Goal: Information Seeking & Learning: Learn about a topic

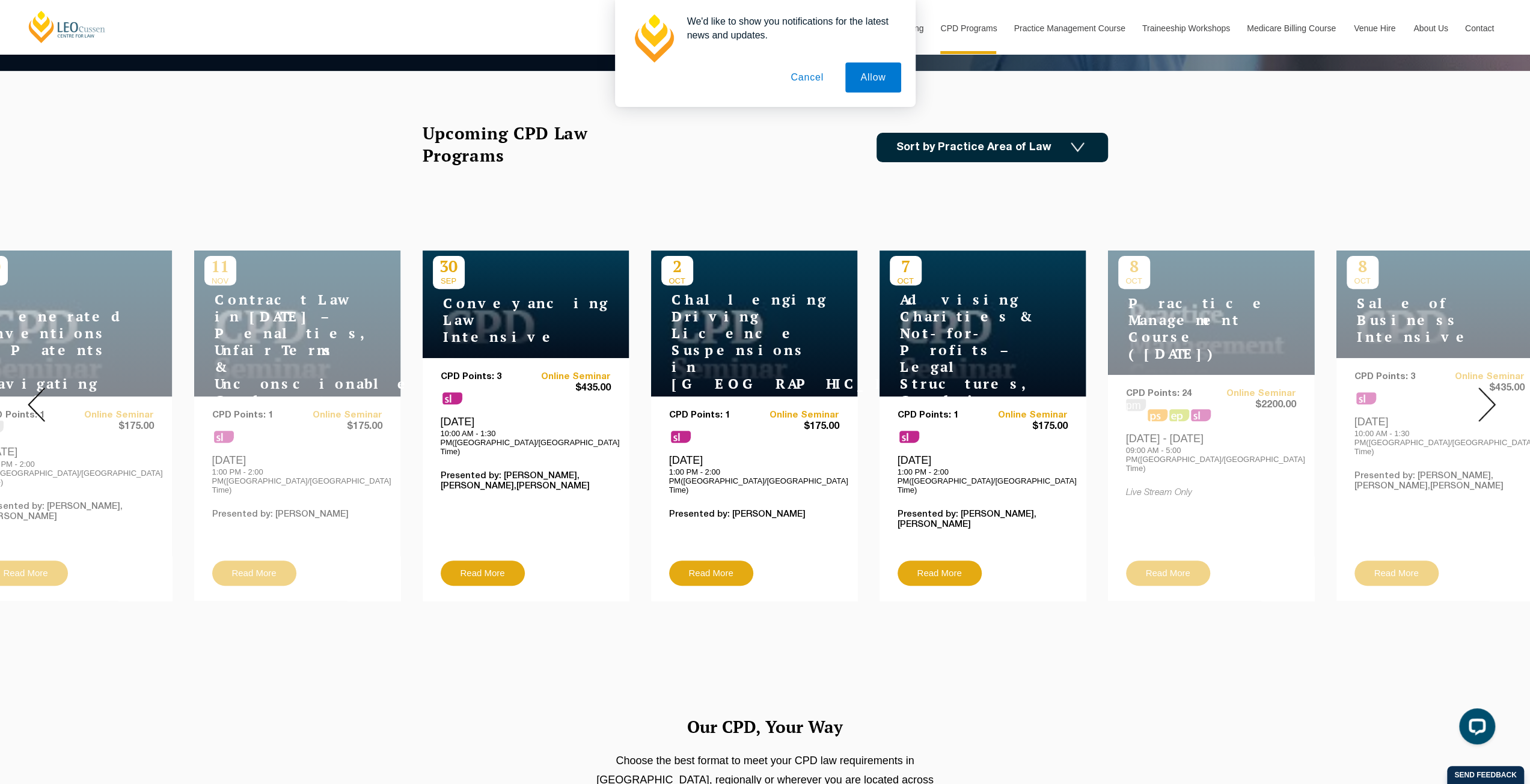
click at [1485, 391] on img at bounding box center [1486, 405] width 17 height 34
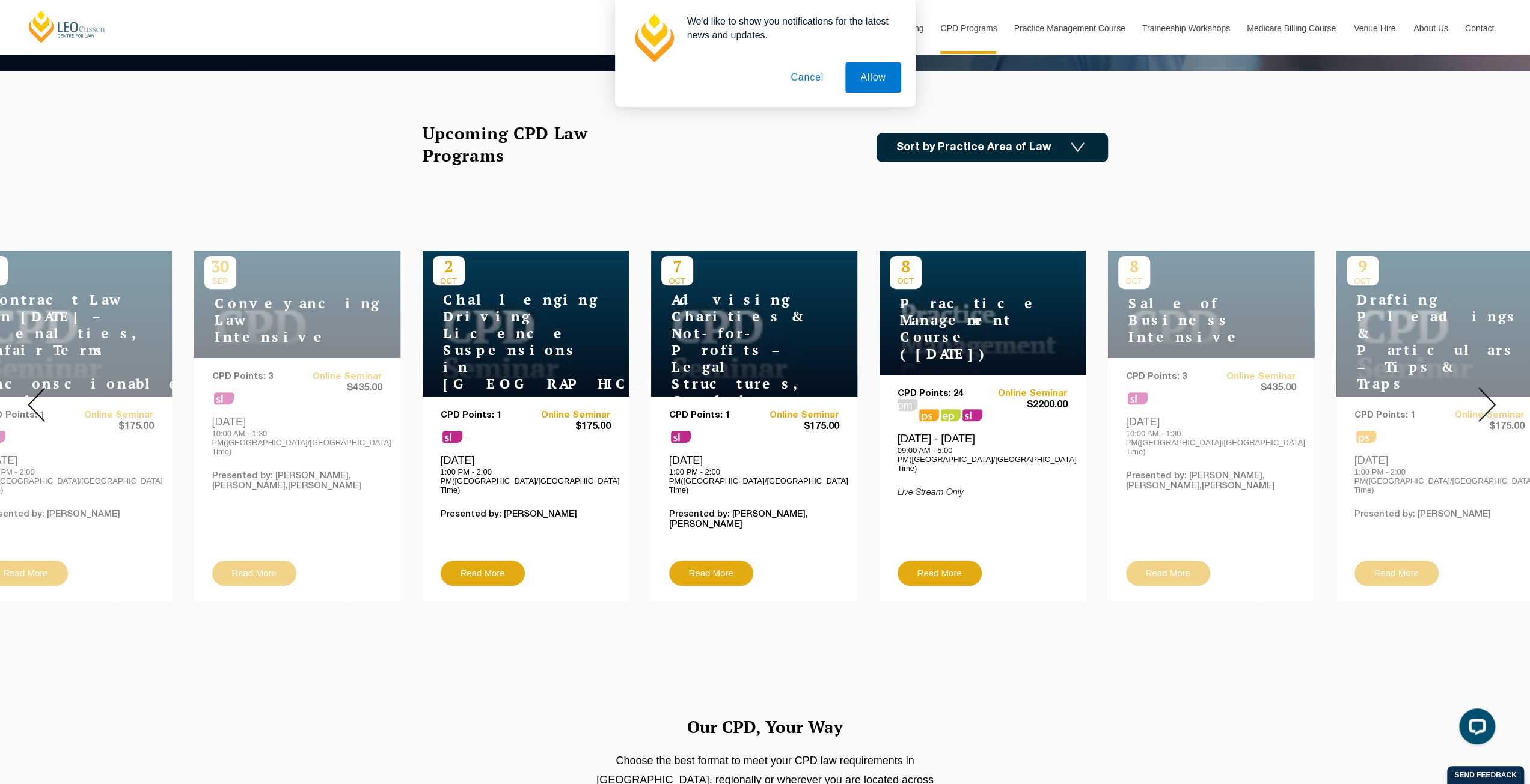
click at [1485, 392] on img at bounding box center [1486, 405] width 17 height 34
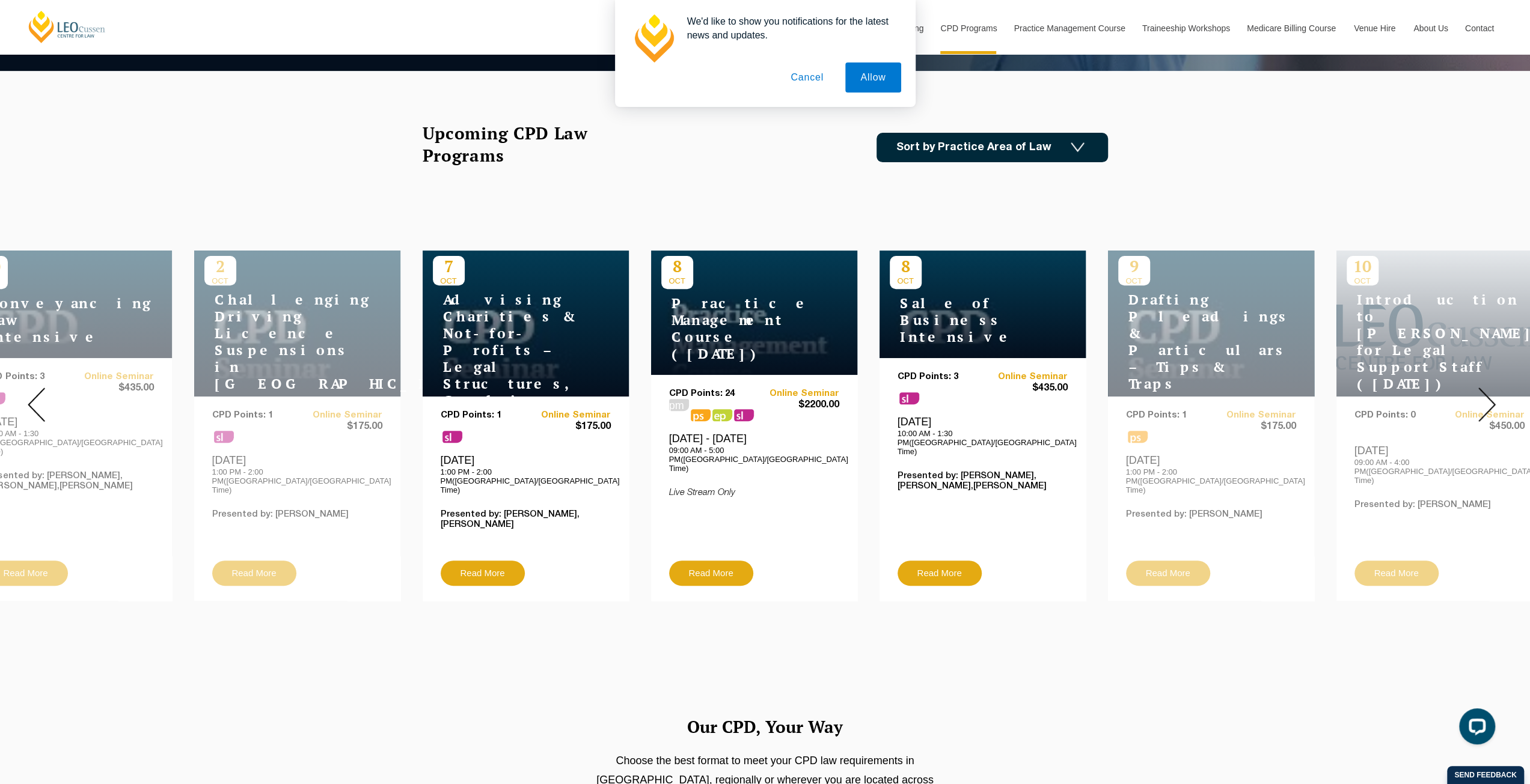
click at [1483, 393] on img at bounding box center [1486, 405] width 17 height 34
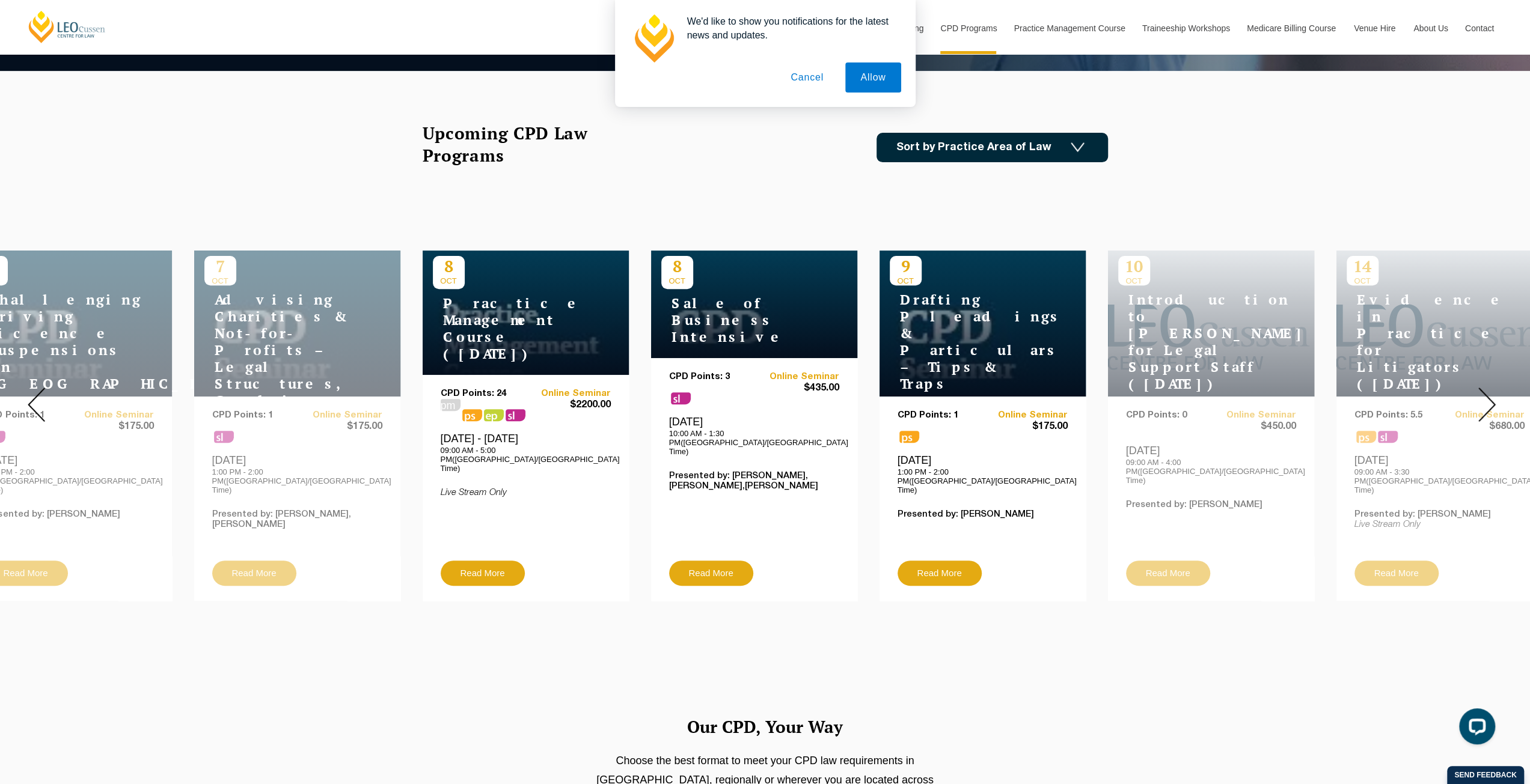
click at [1483, 393] on img at bounding box center [1486, 405] width 17 height 34
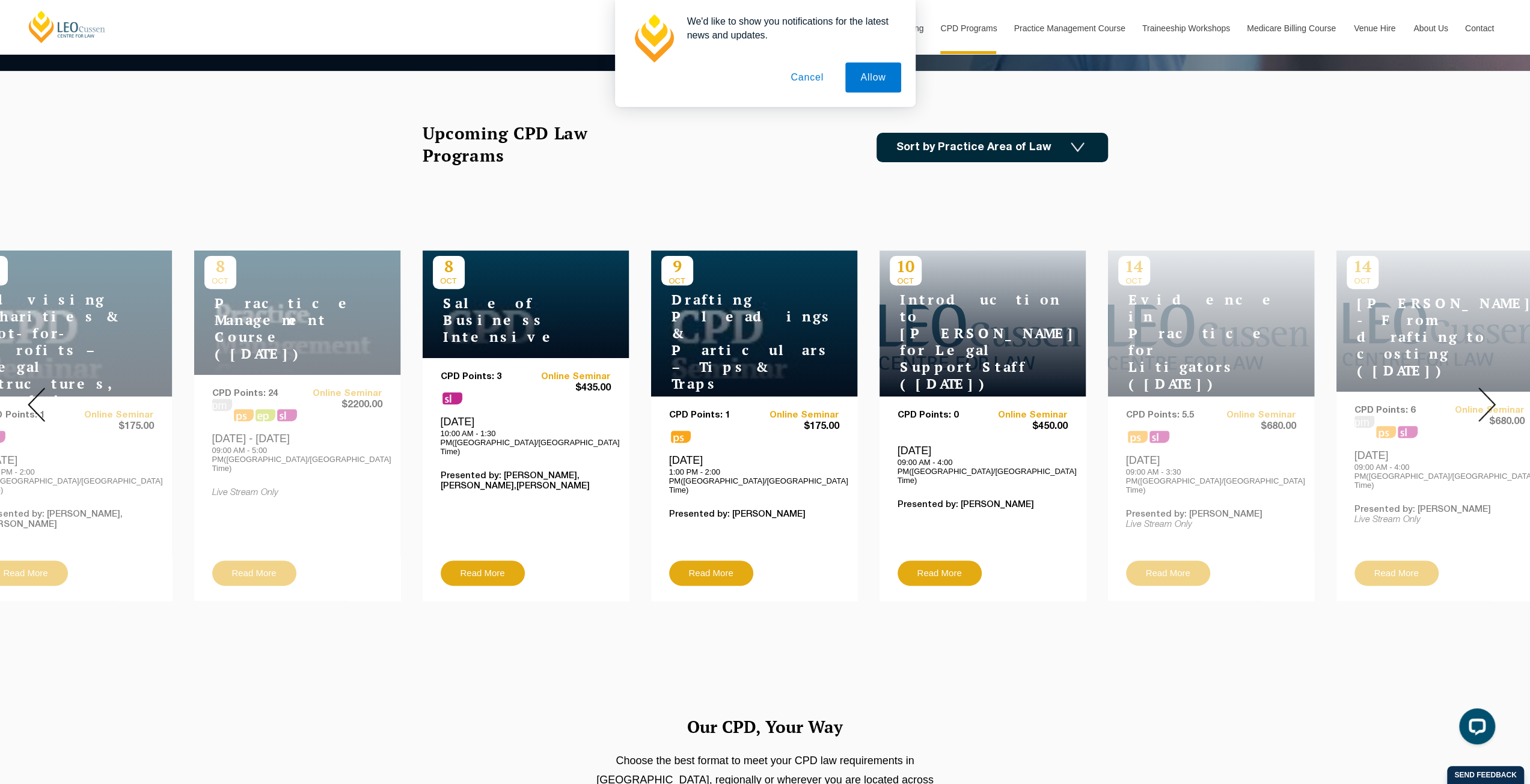
click at [1483, 393] on img at bounding box center [1486, 405] width 17 height 34
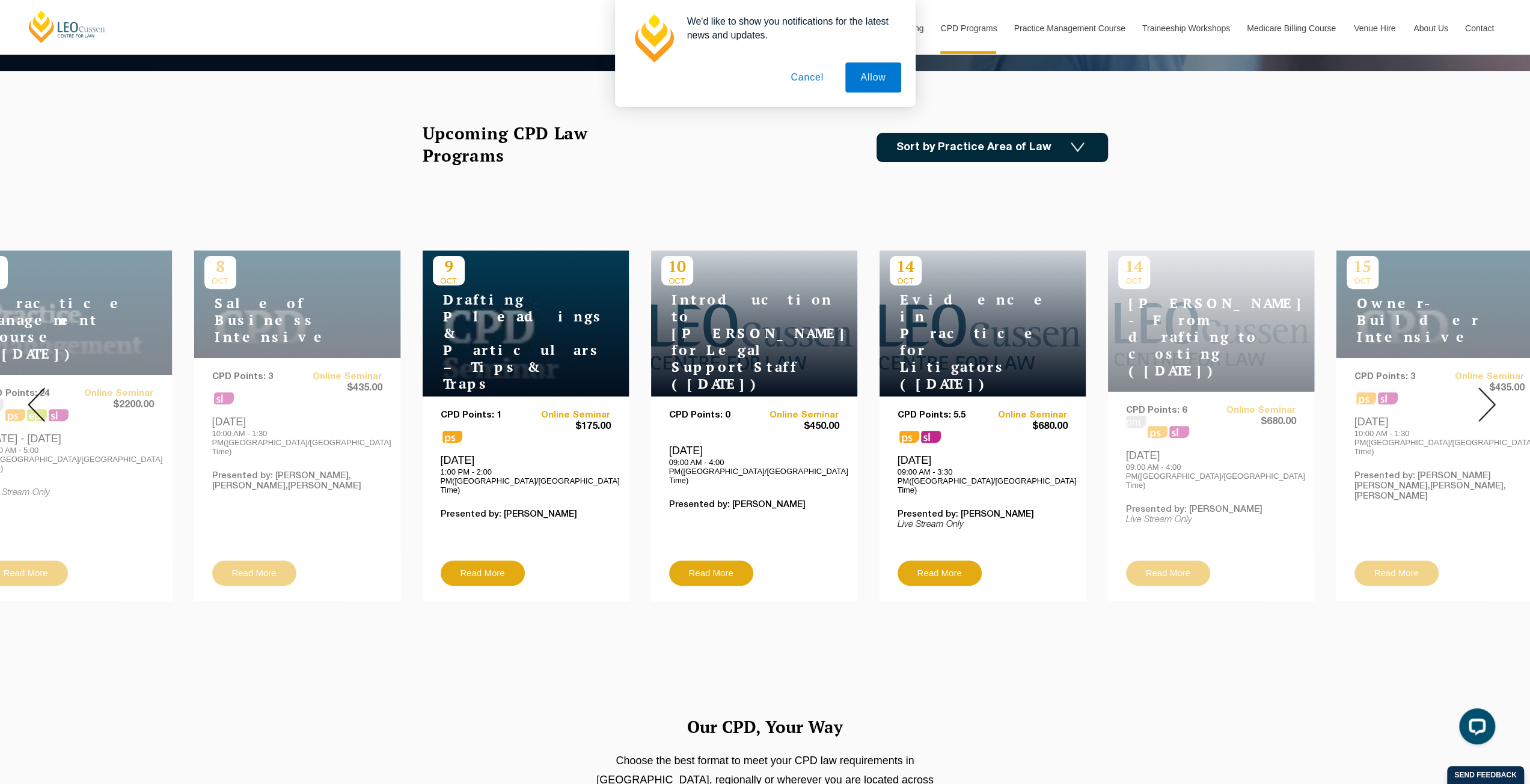
click at [1483, 393] on img at bounding box center [1486, 405] width 17 height 34
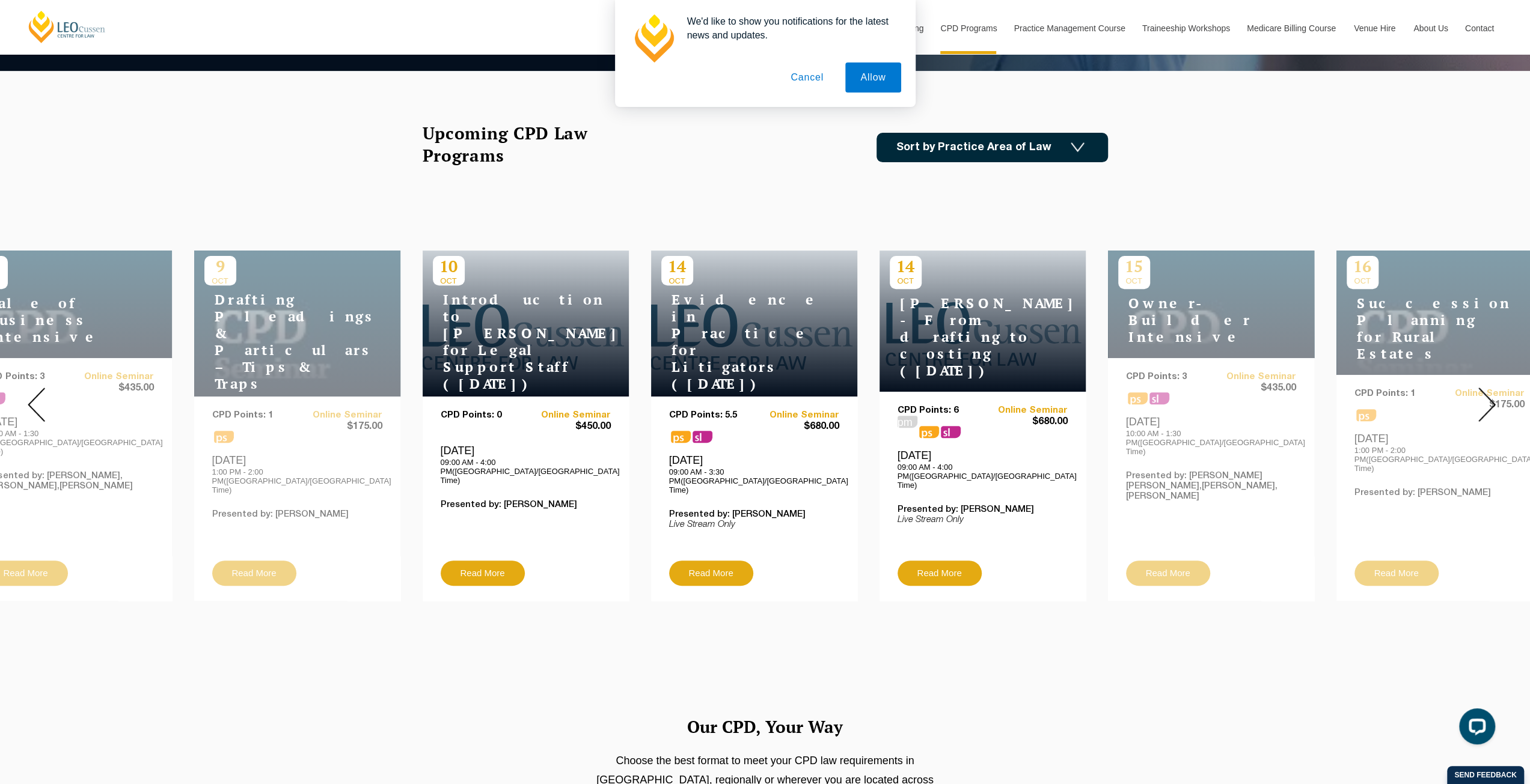
click at [1483, 393] on img at bounding box center [1486, 405] width 17 height 34
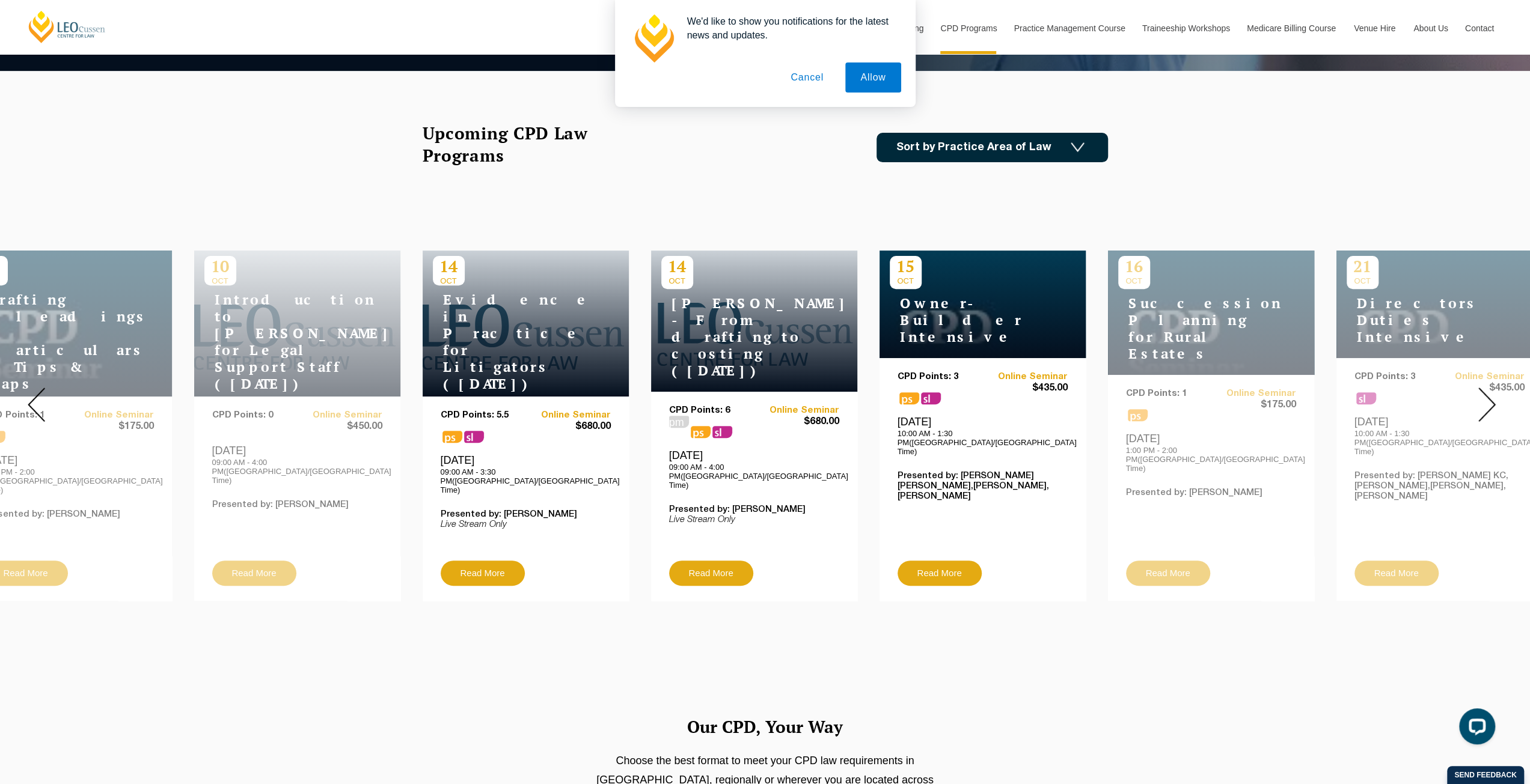
click at [1483, 393] on img at bounding box center [1486, 405] width 17 height 34
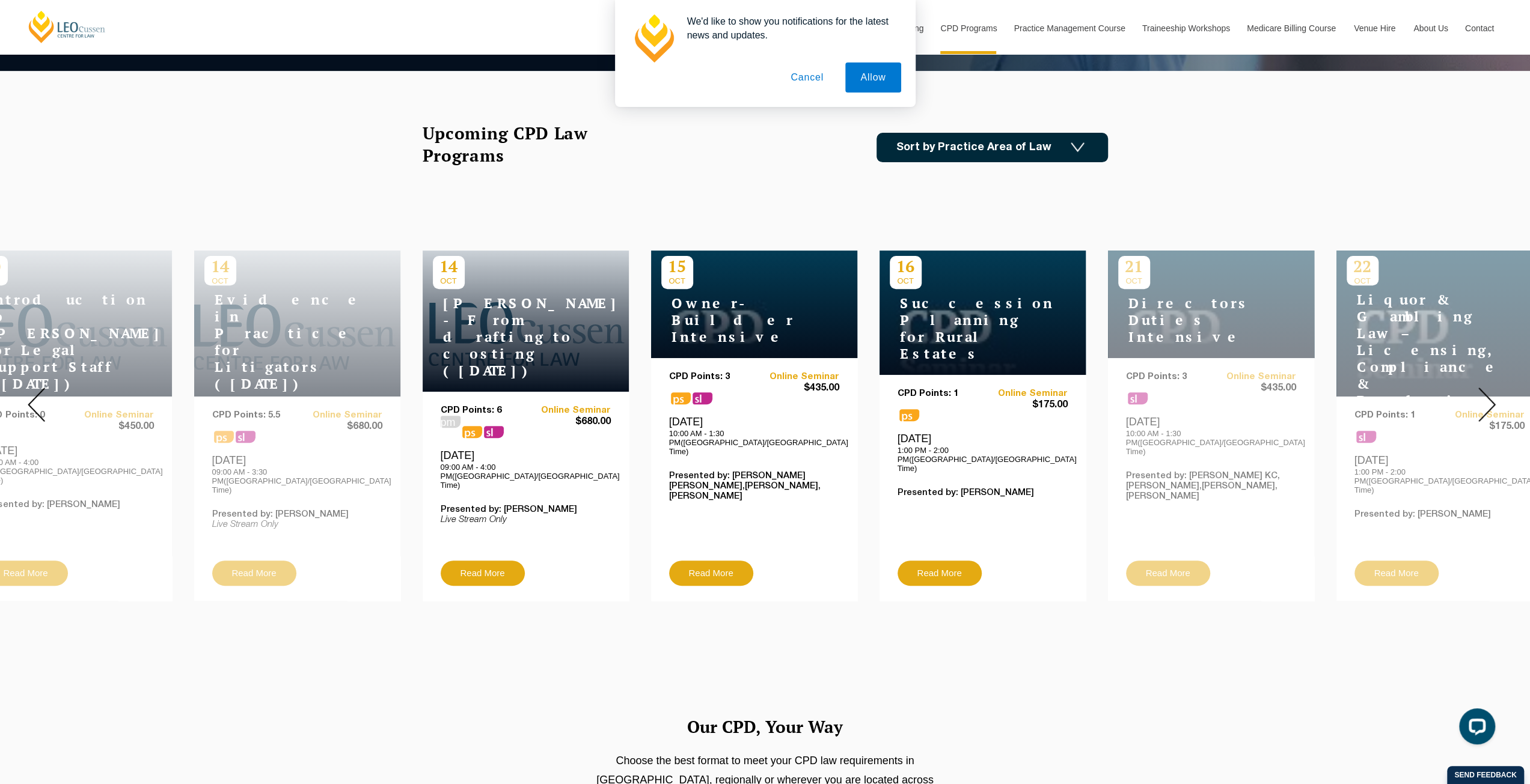
click at [1081, 147] on img at bounding box center [1077, 147] width 14 height 10
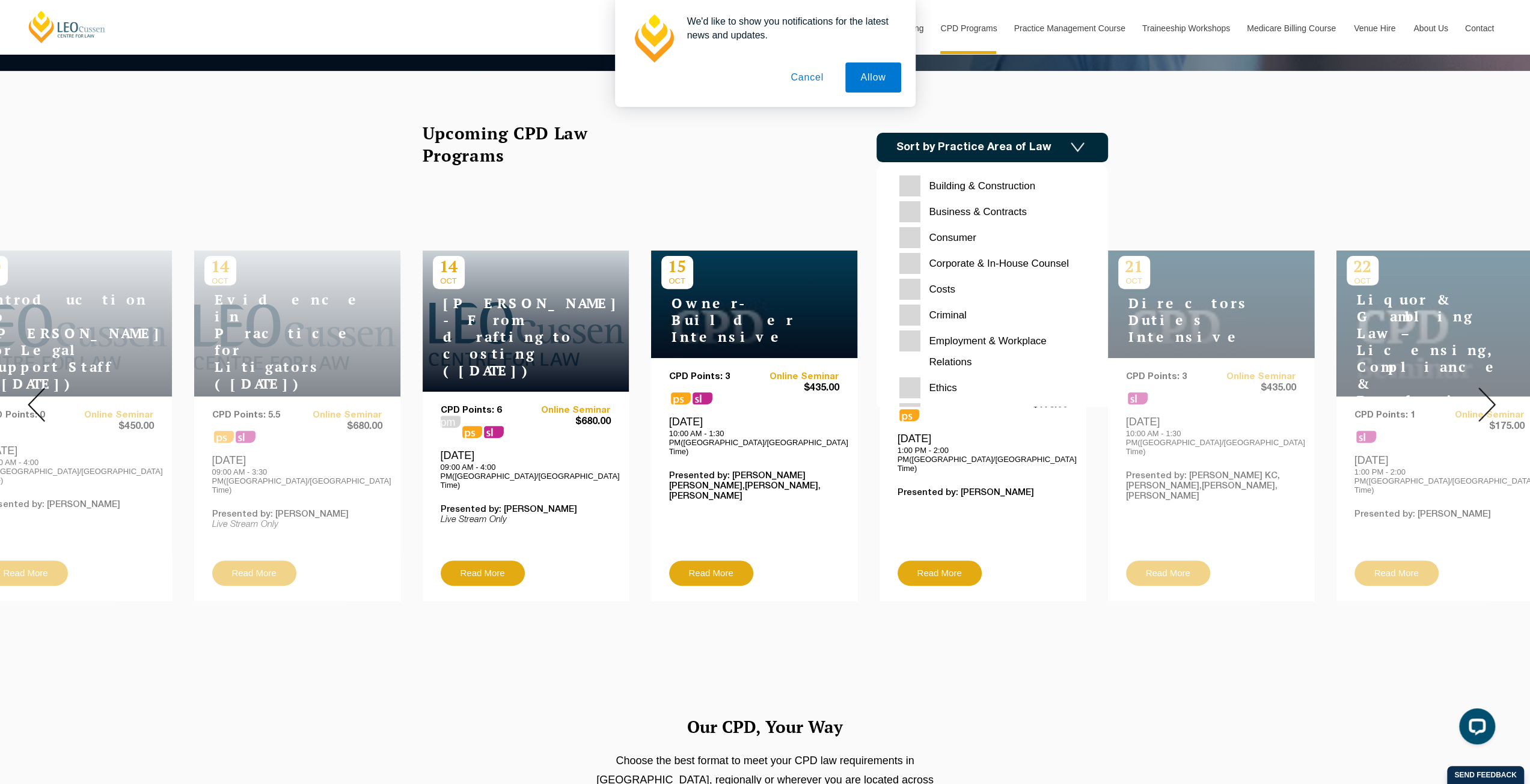
click at [981, 181] on Construction "Building & Construction" at bounding box center [992, 186] width 186 height 21
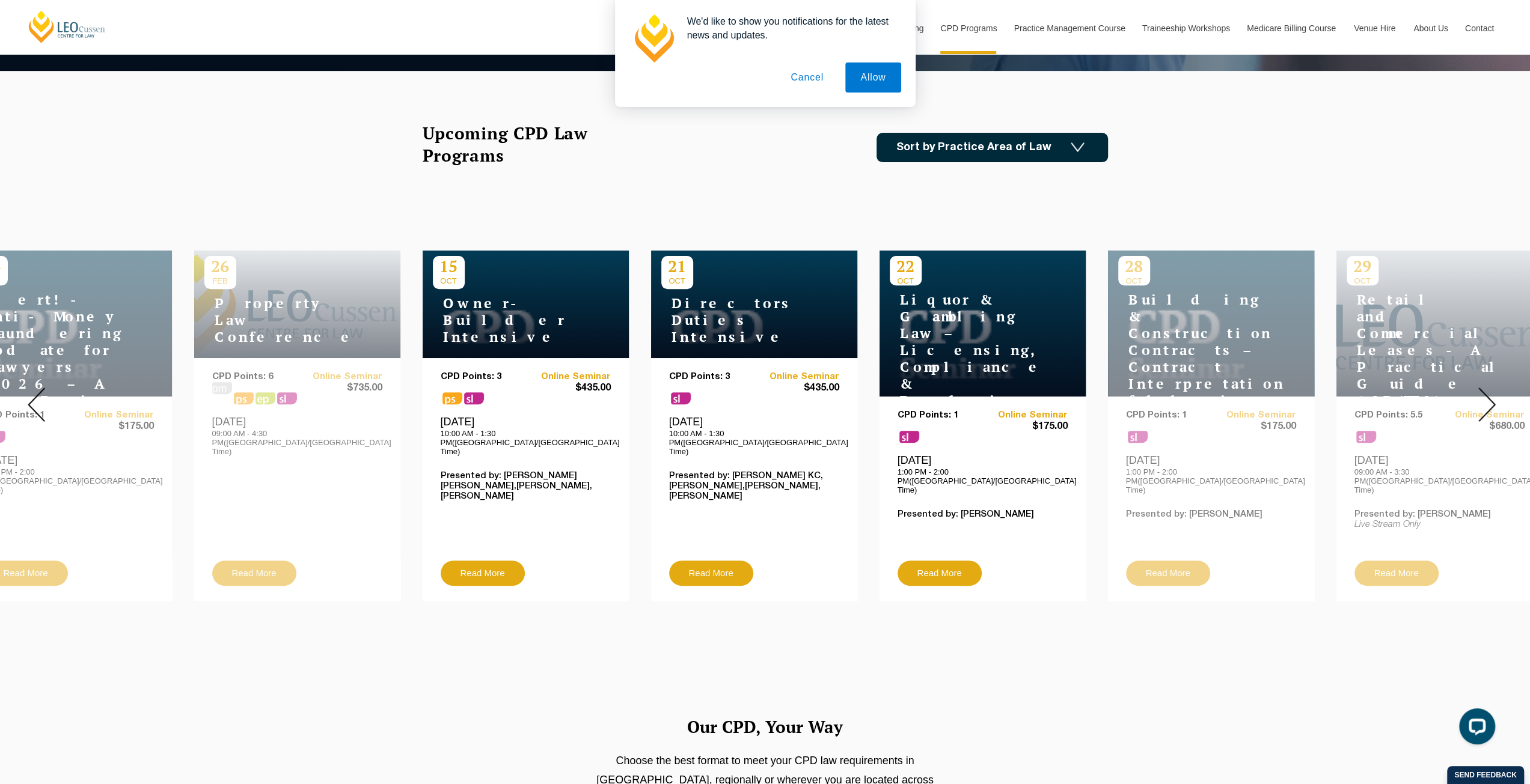
click at [1481, 399] on img at bounding box center [1486, 405] width 17 height 34
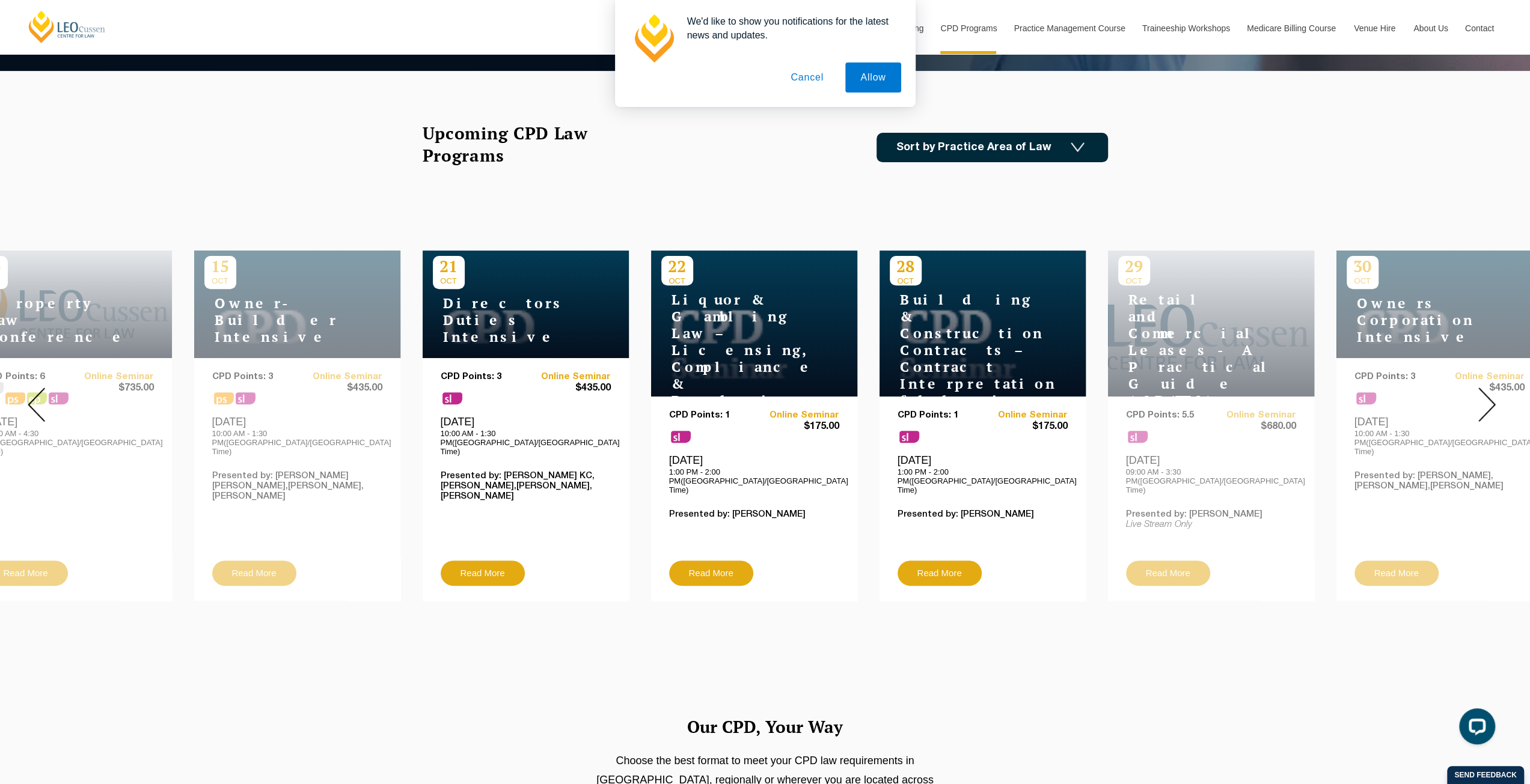
click at [1481, 399] on img at bounding box center [1486, 405] width 17 height 34
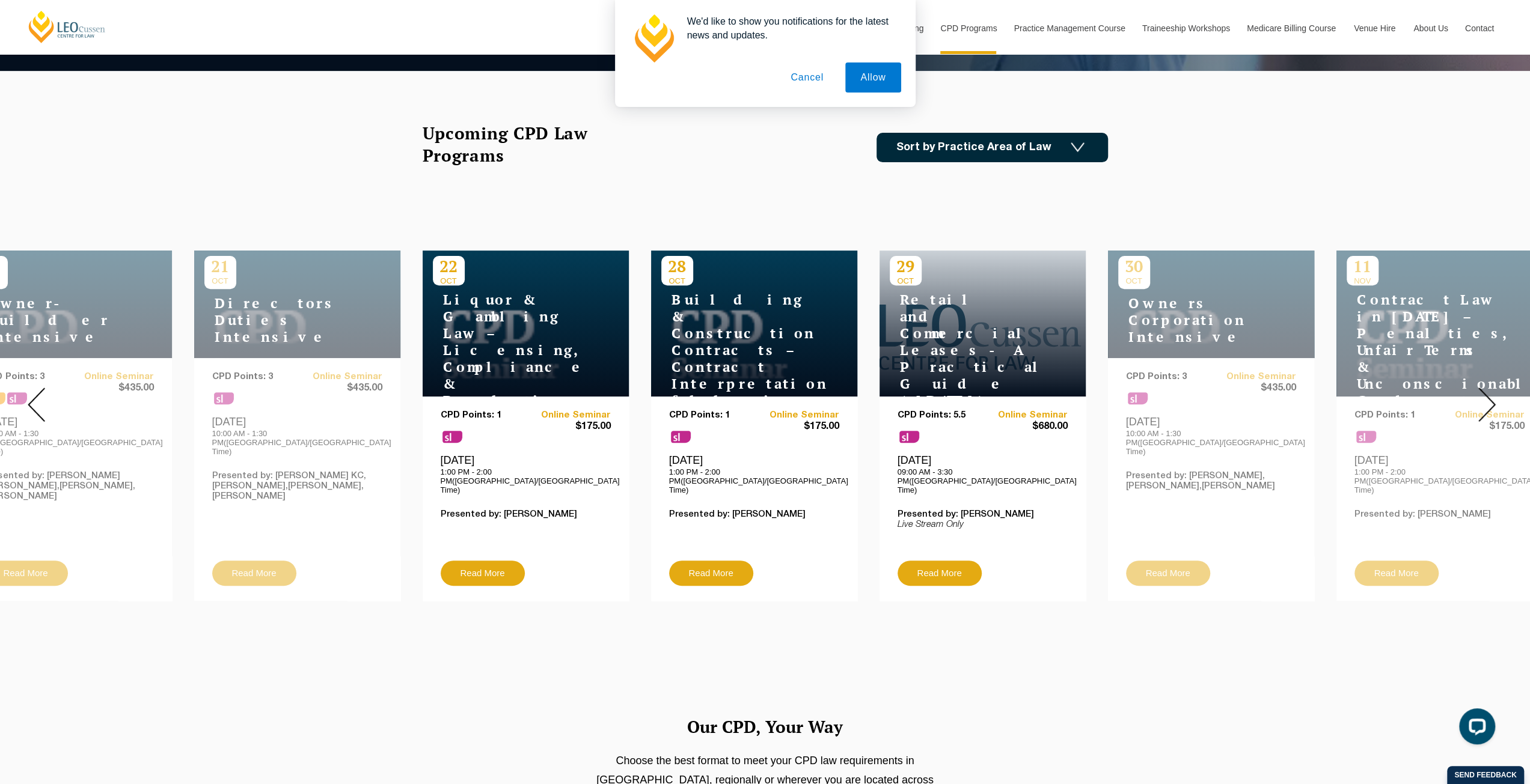
click at [1481, 399] on img at bounding box center [1486, 405] width 17 height 34
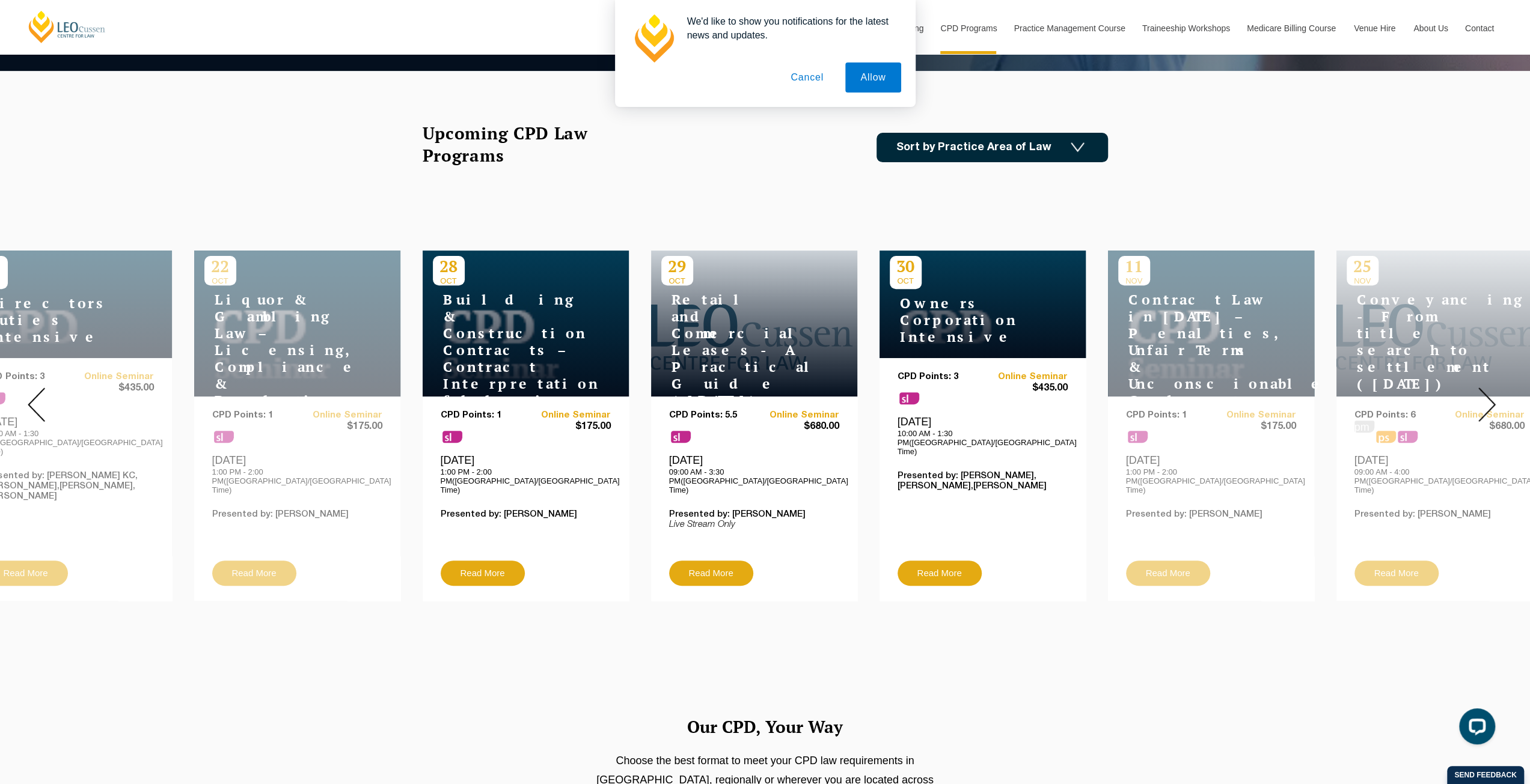
click at [1481, 399] on img at bounding box center [1486, 405] width 17 height 34
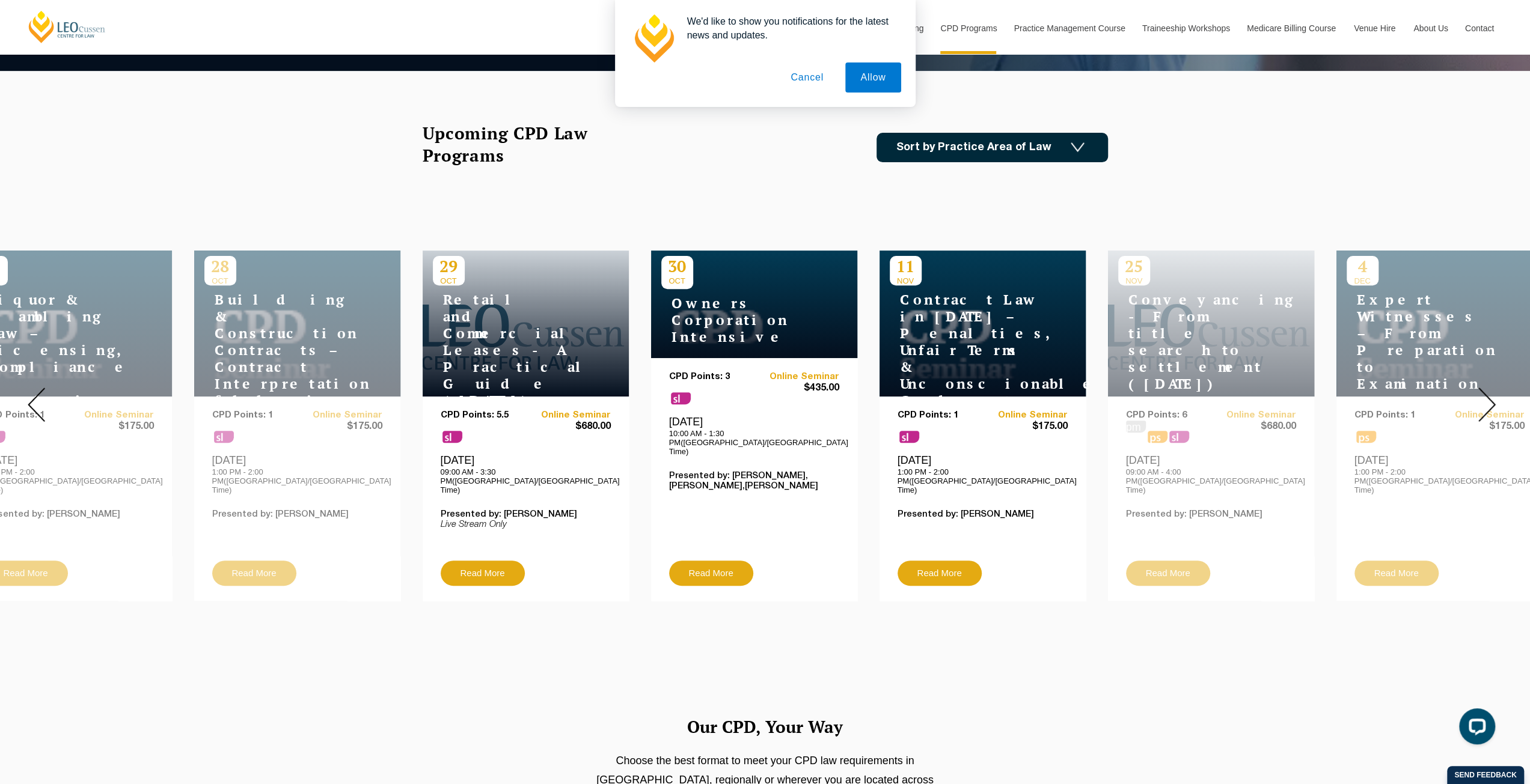
click at [1481, 399] on img at bounding box center [1486, 405] width 17 height 34
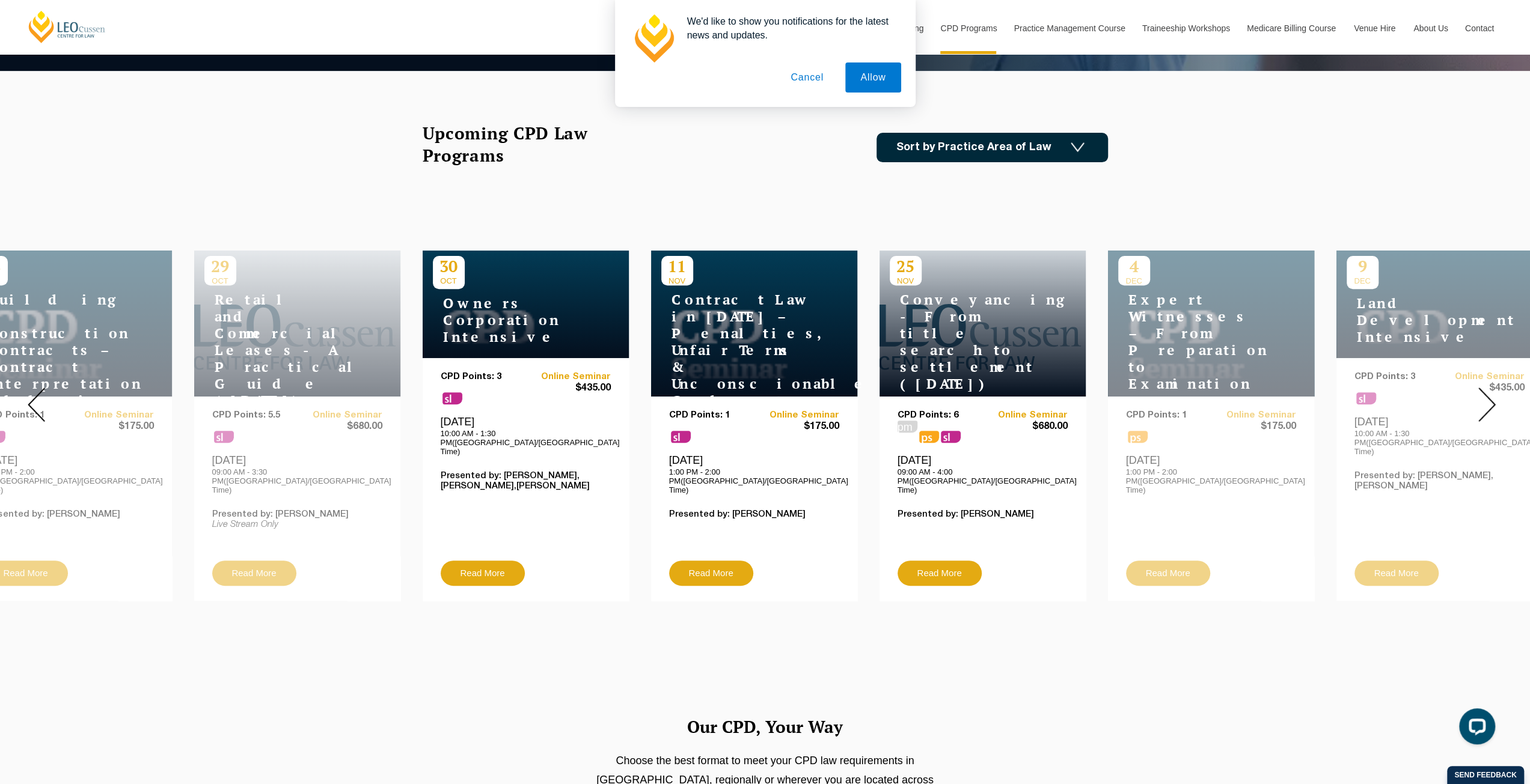
click at [1479, 399] on img at bounding box center [1486, 405] width 17 height 34
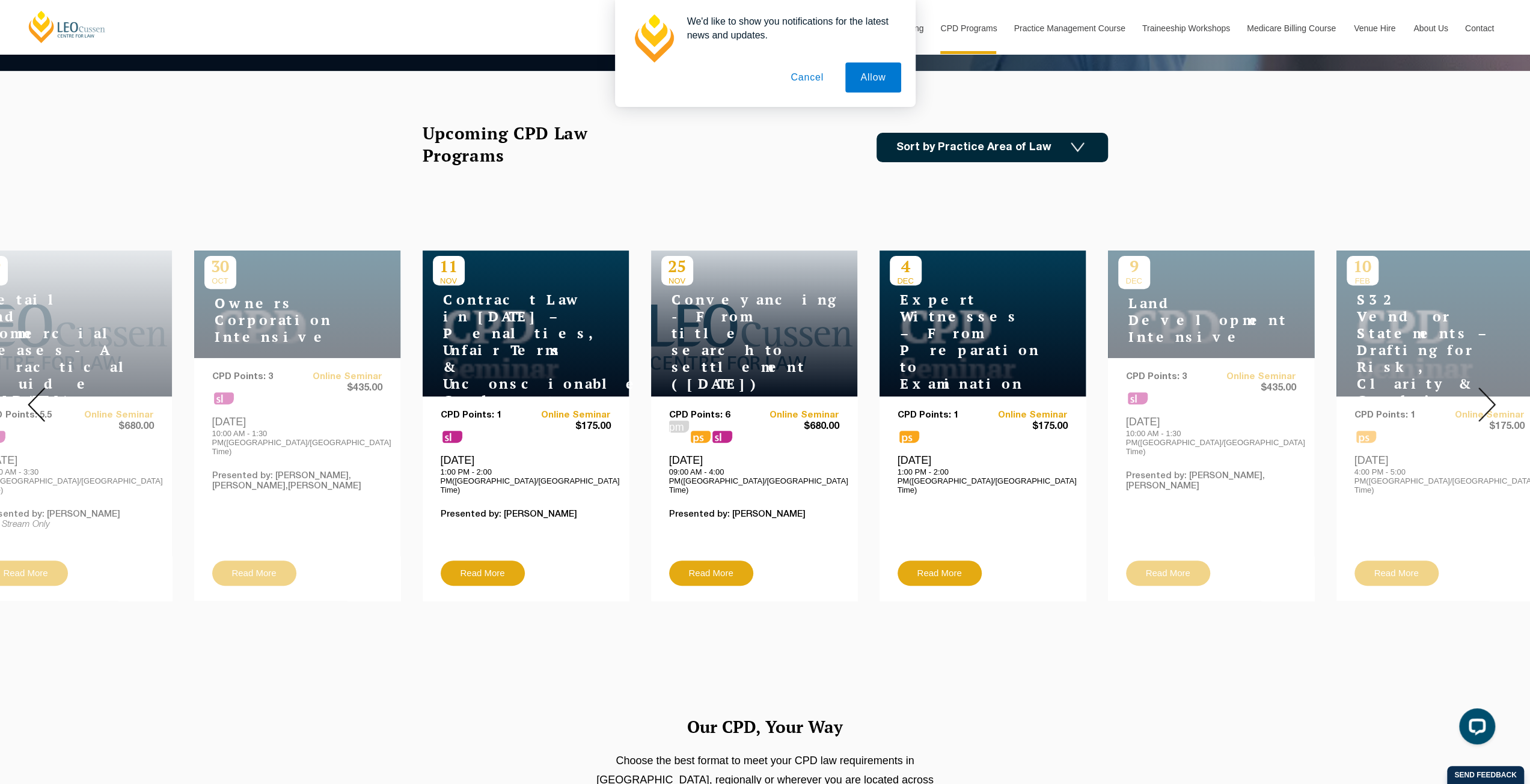
click at [1479, 399] on img at bounding box center [1486, 405] width 17 height 34
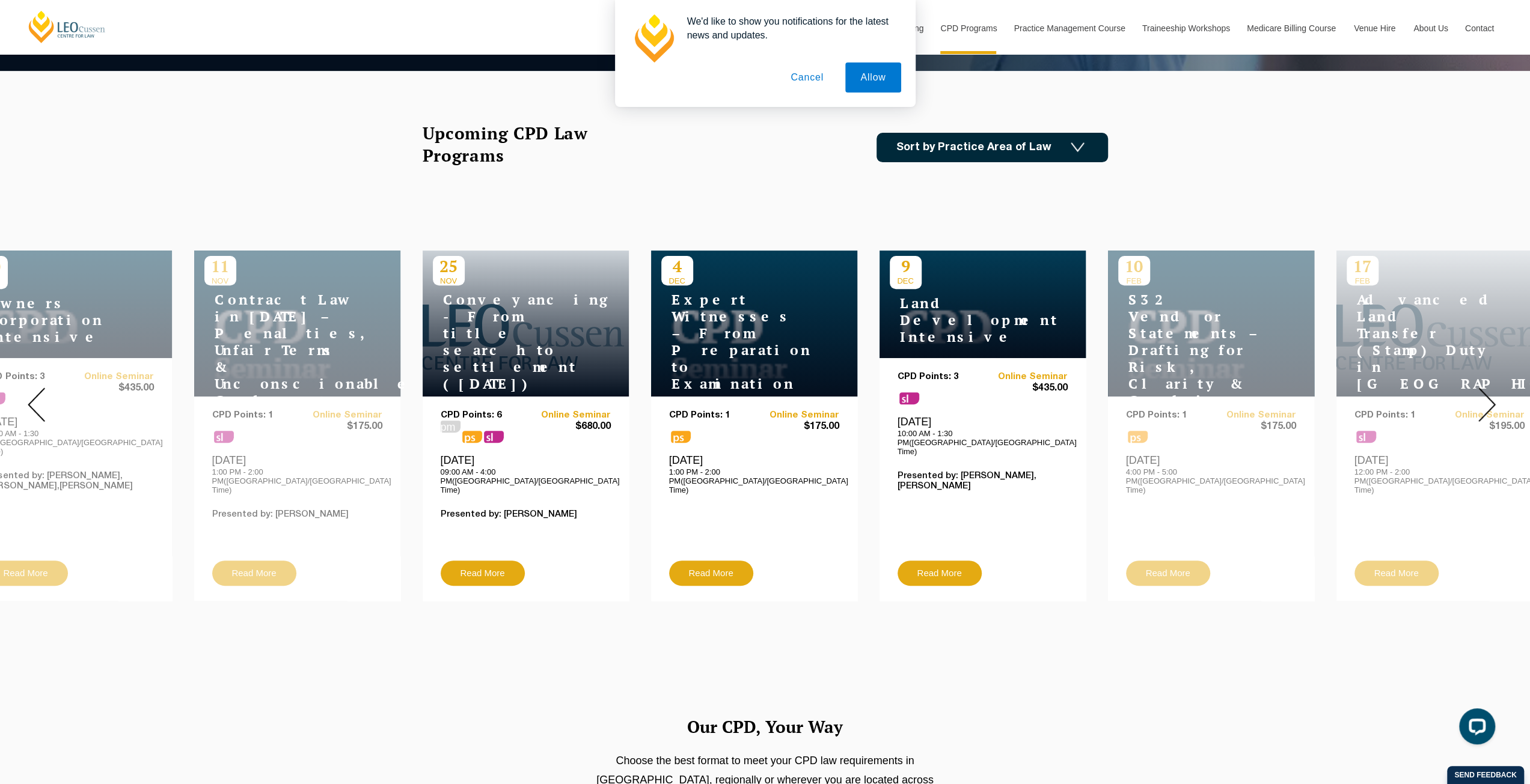
click at [1479, 399] on img at bounding box center [1486, 405] width 17 height 34
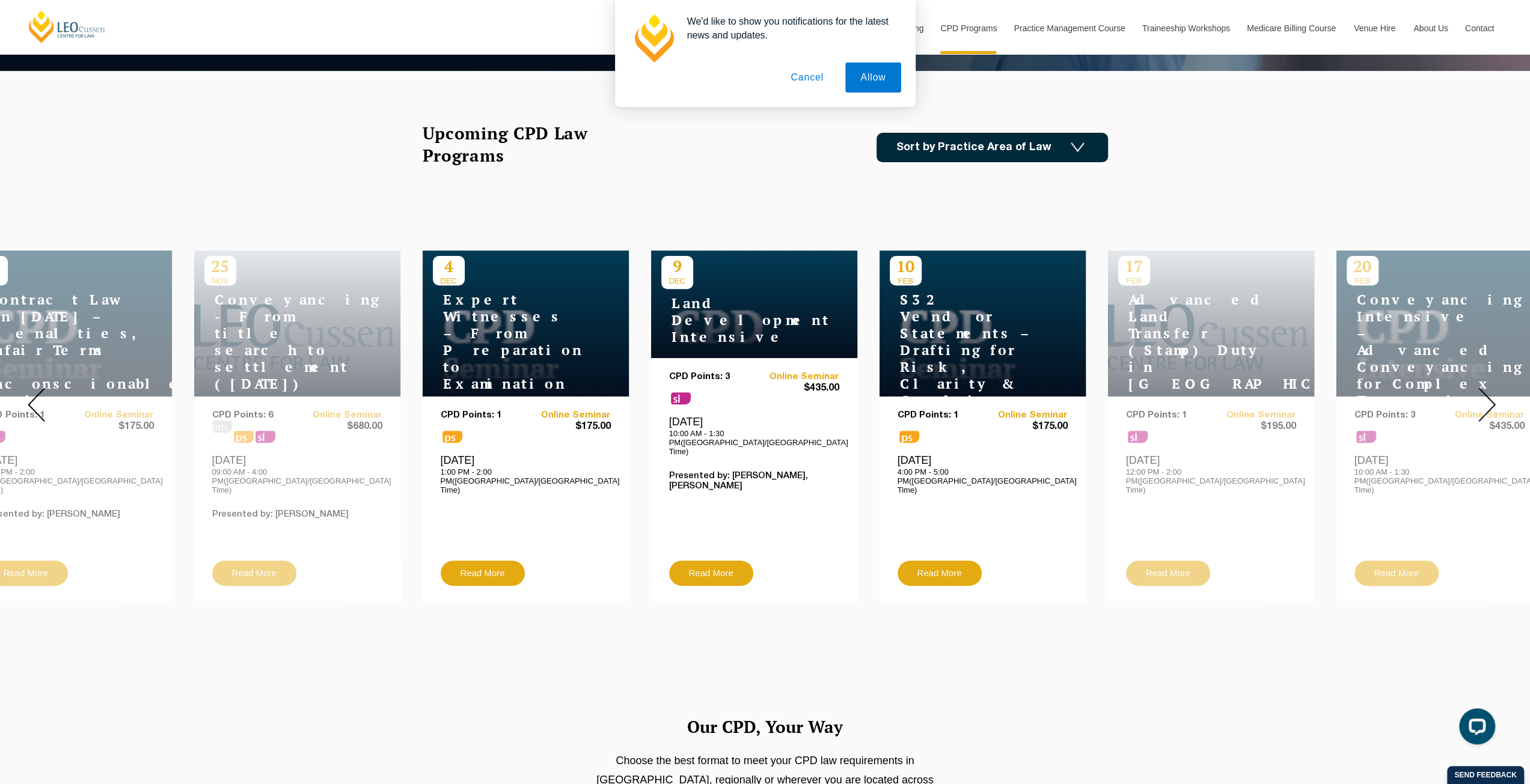
click at [1479, 399] on img at bounding box center [1486, 405] width 17 height 34
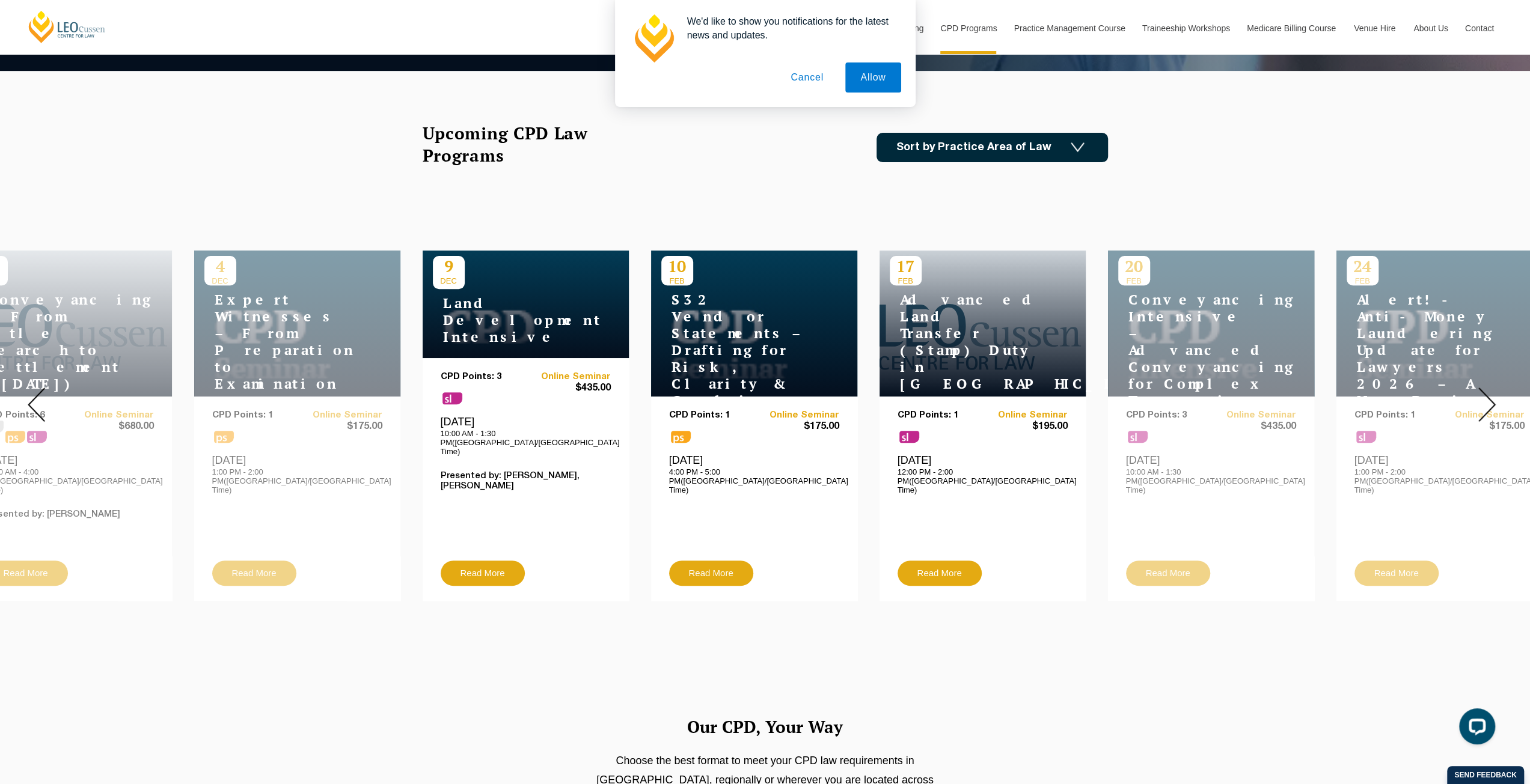
click at [1479, 399] on img at bounding box center [1486, 405] width 17 height 34
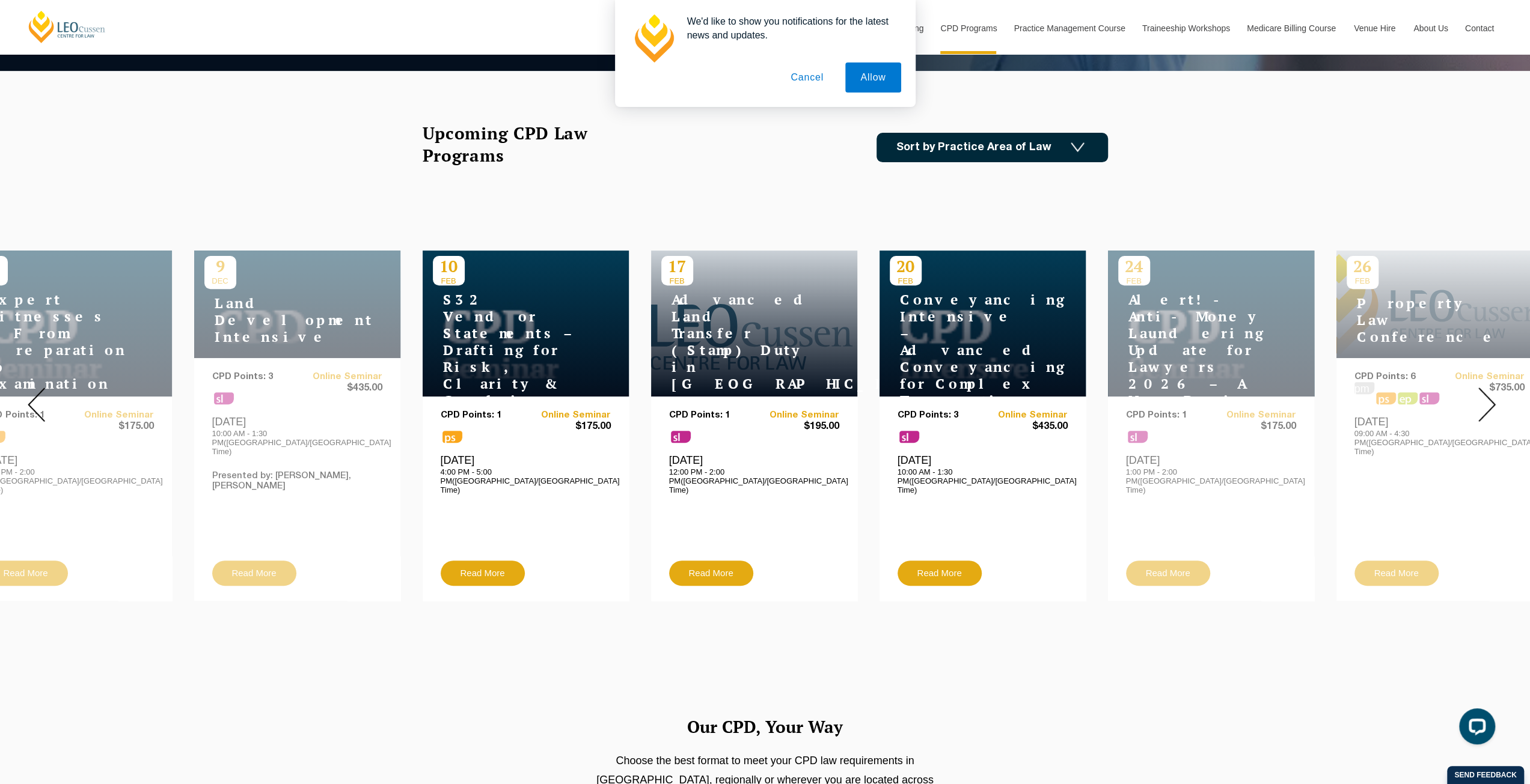
click at [1479, 399] on img at bounding box center [1486, 405] width 17 height 34
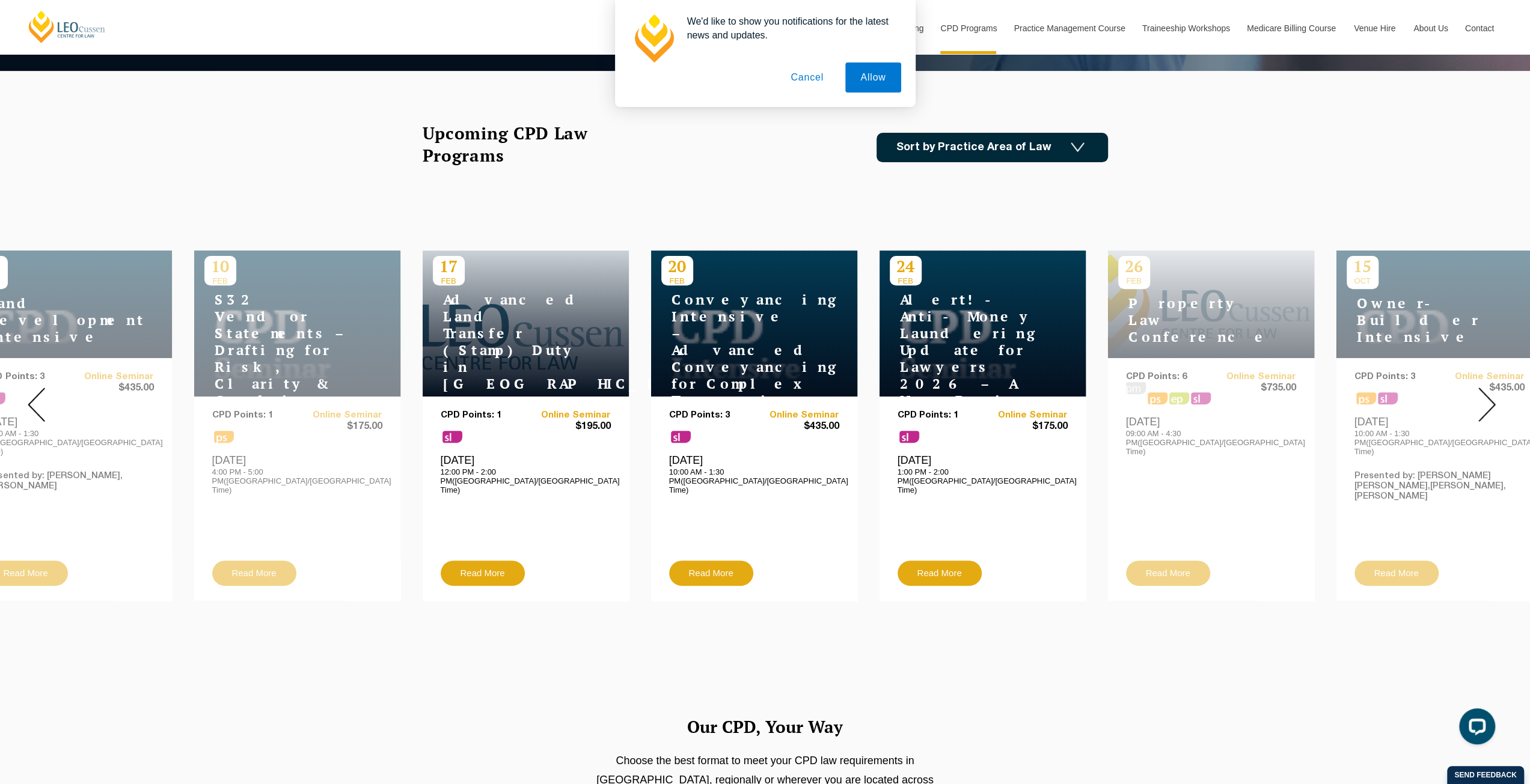
click at [1479, 399] on img at bounding box center [1486, 405] width 17 height 34
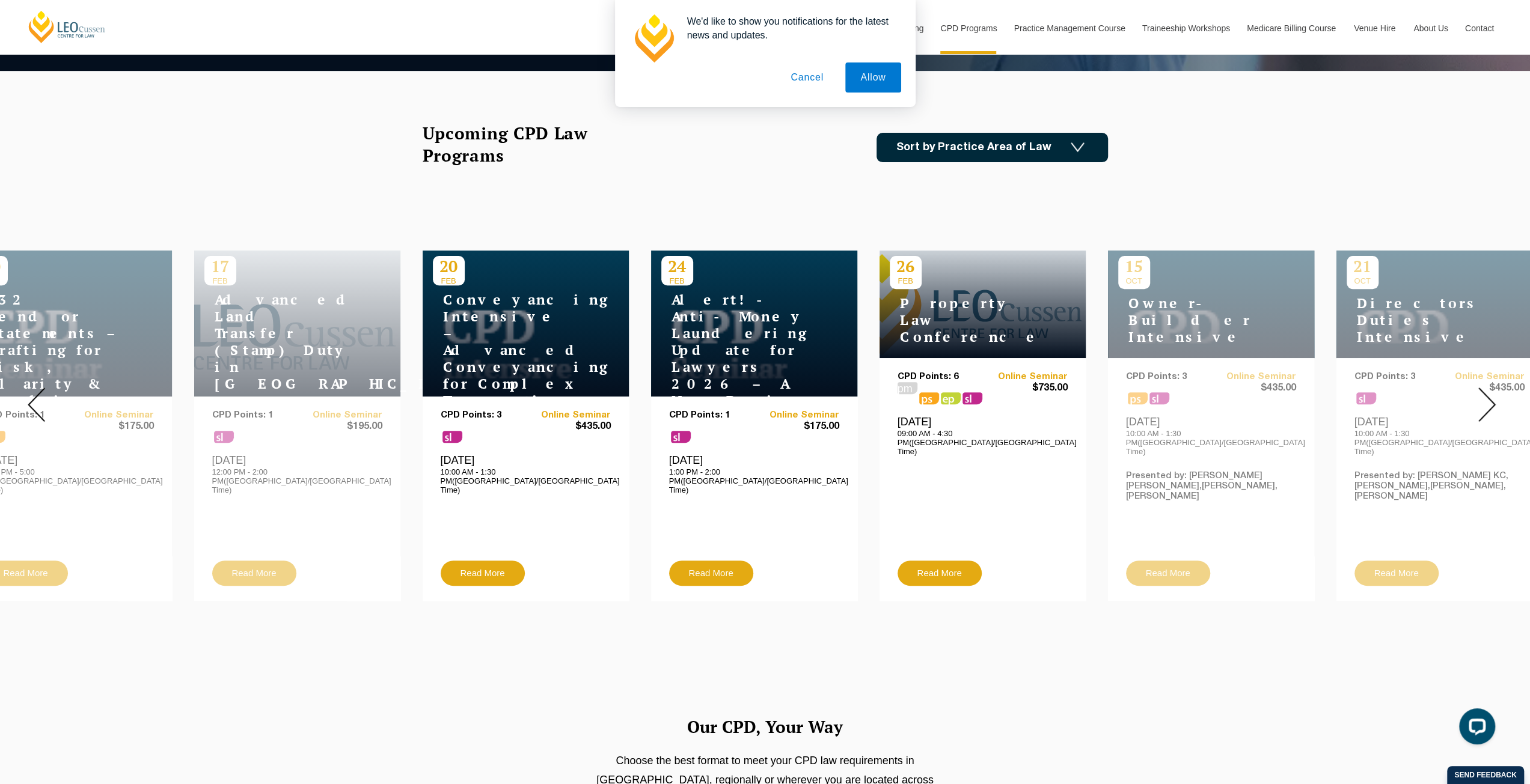
click at [1489, 396] on img at bounding box center [1486, 405] width 17 height 34
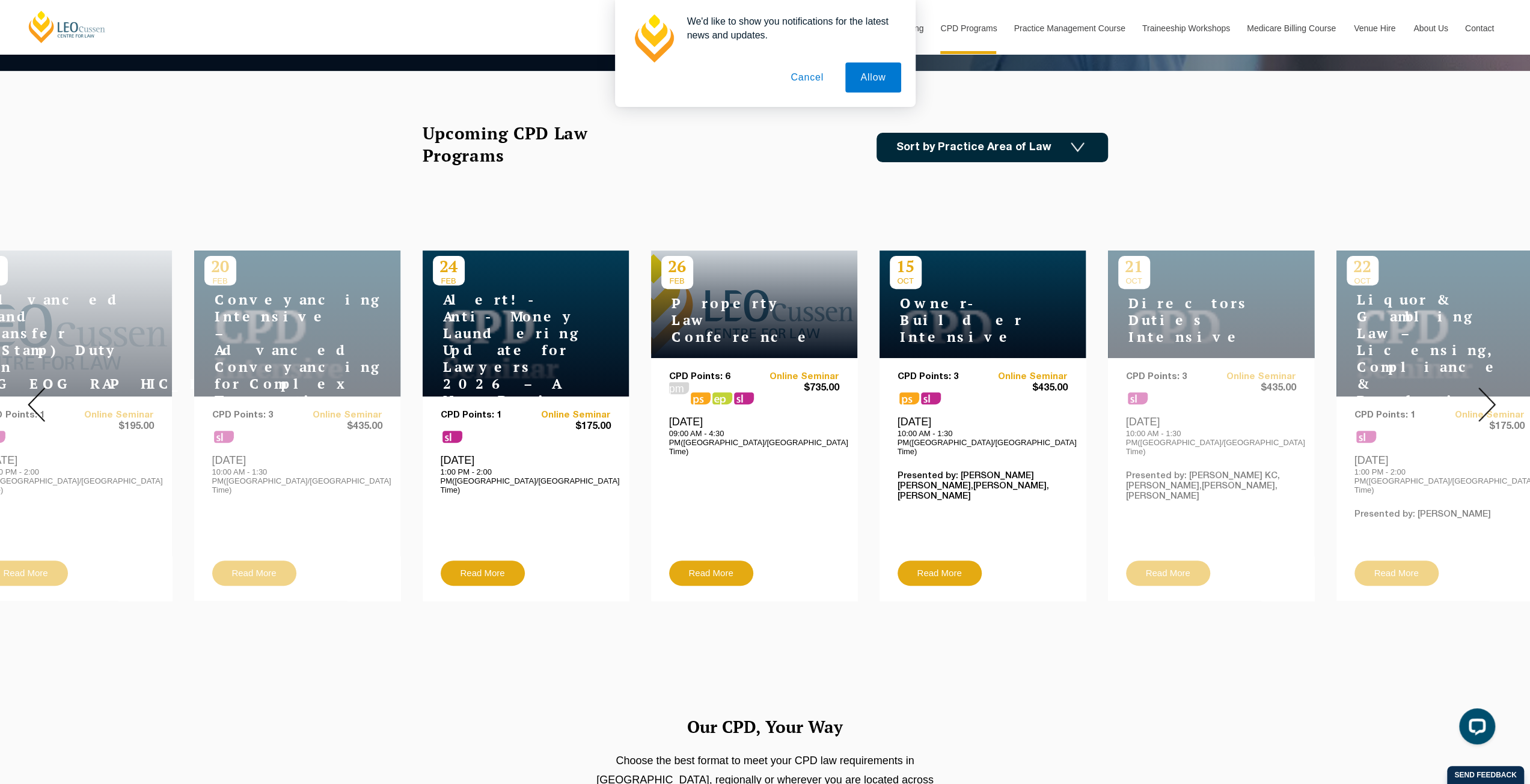
click at [1489, 395] on img at bounding box center [1486, 405] width 17 height 34
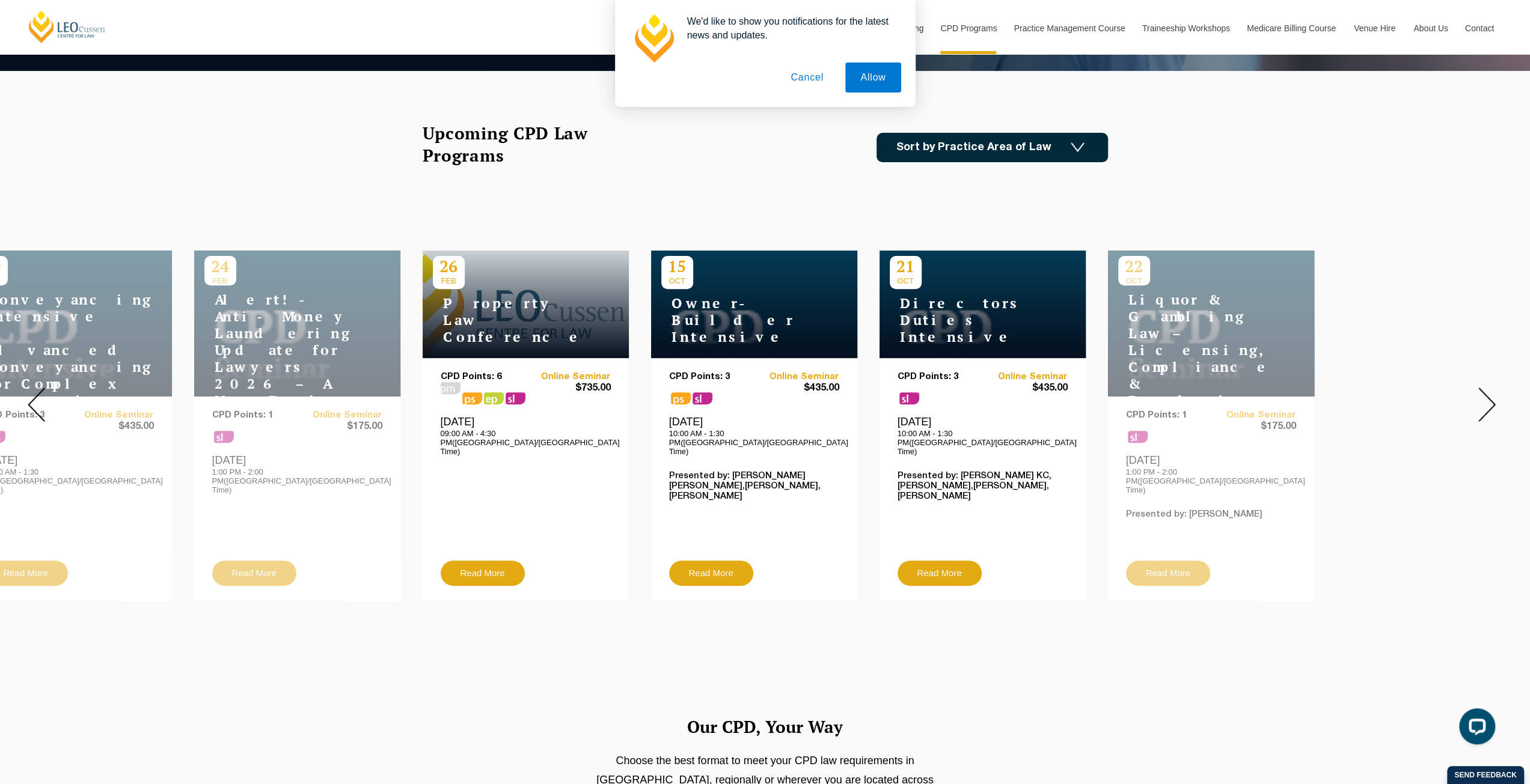
click at [1485, 396] on img at bounding box center [1486, 405] width 17 height 34
